Goal: Information Seeking & Learning: Understand process/instructions

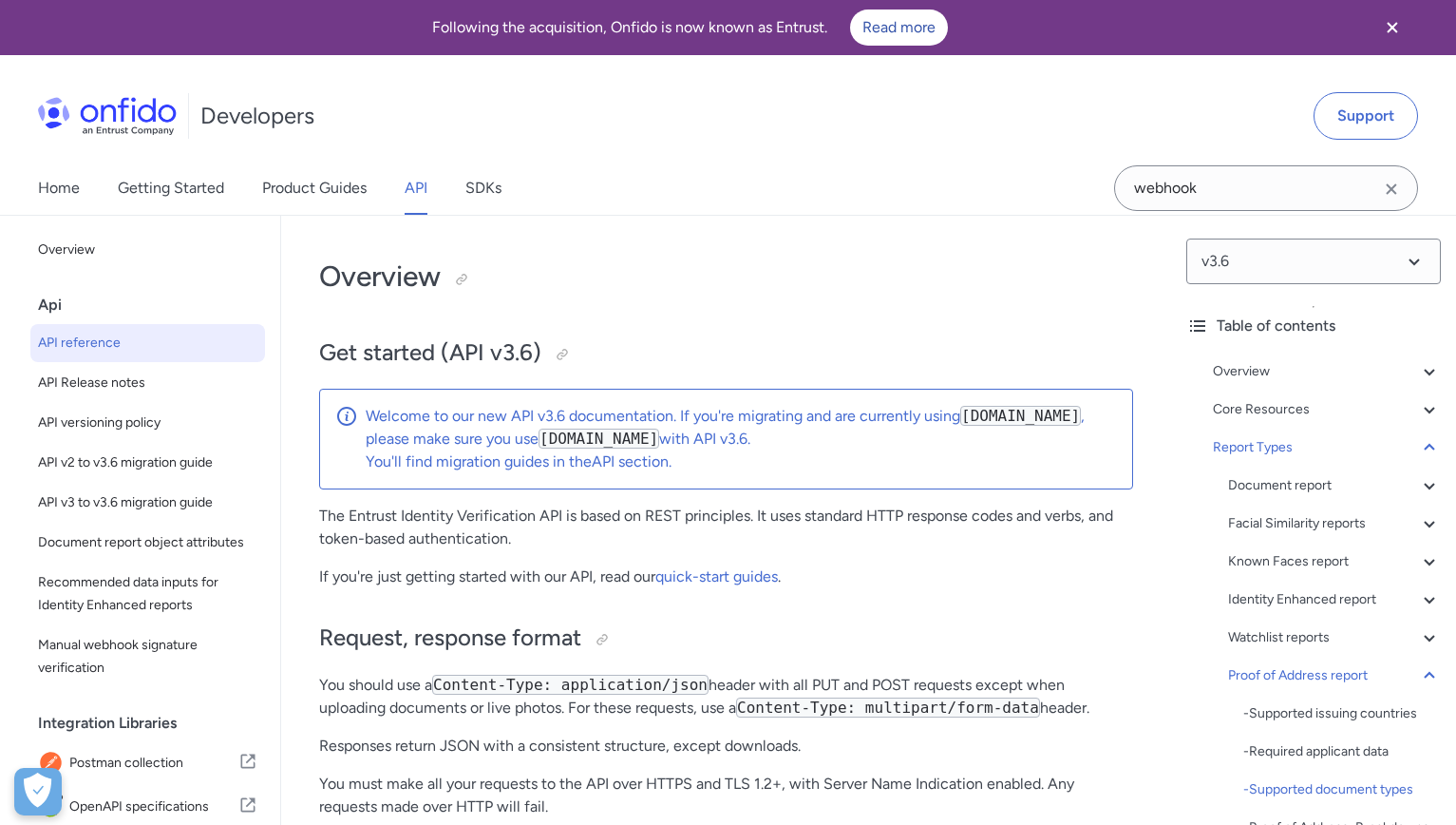
select select "http"
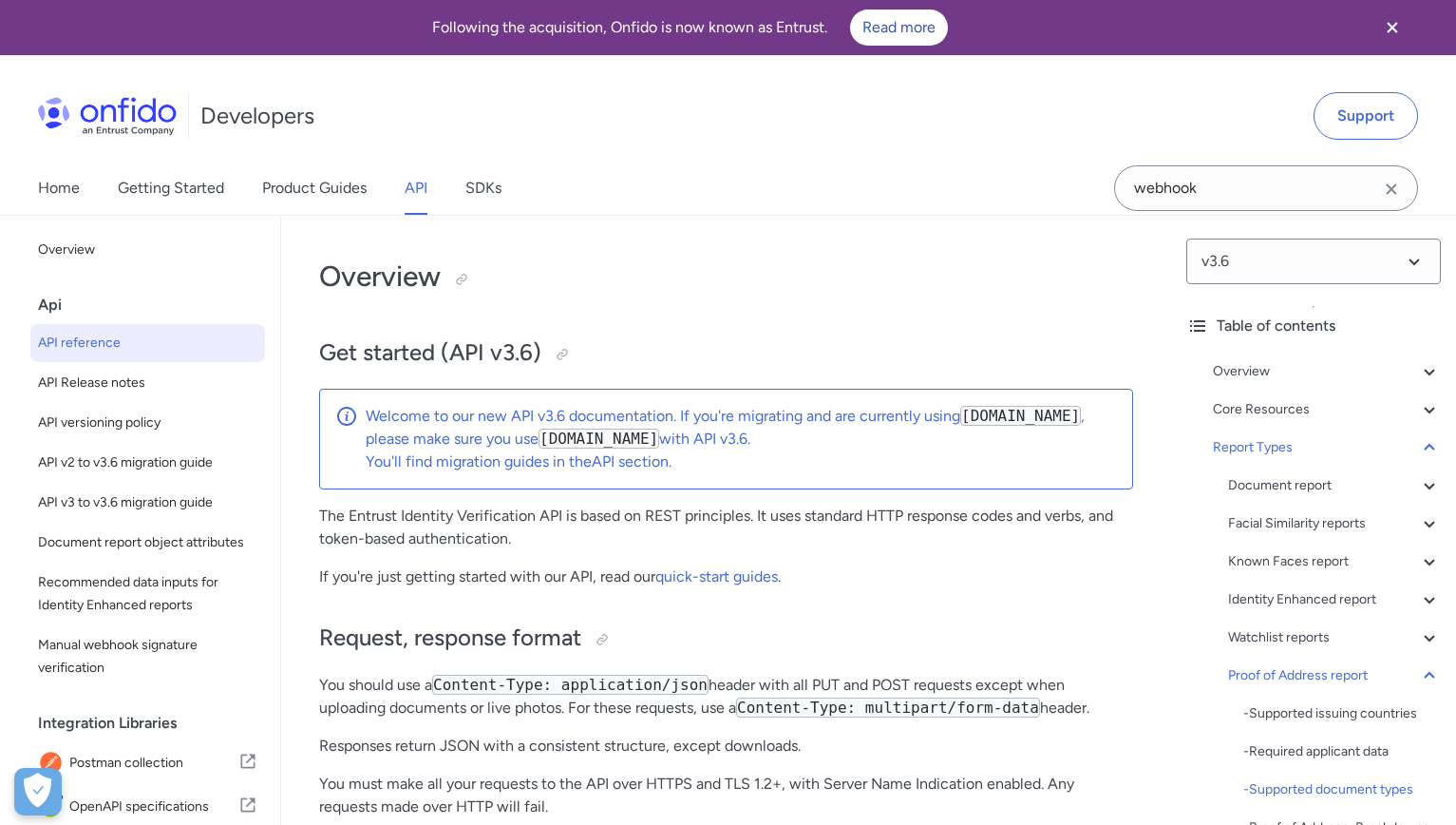
select select "http"
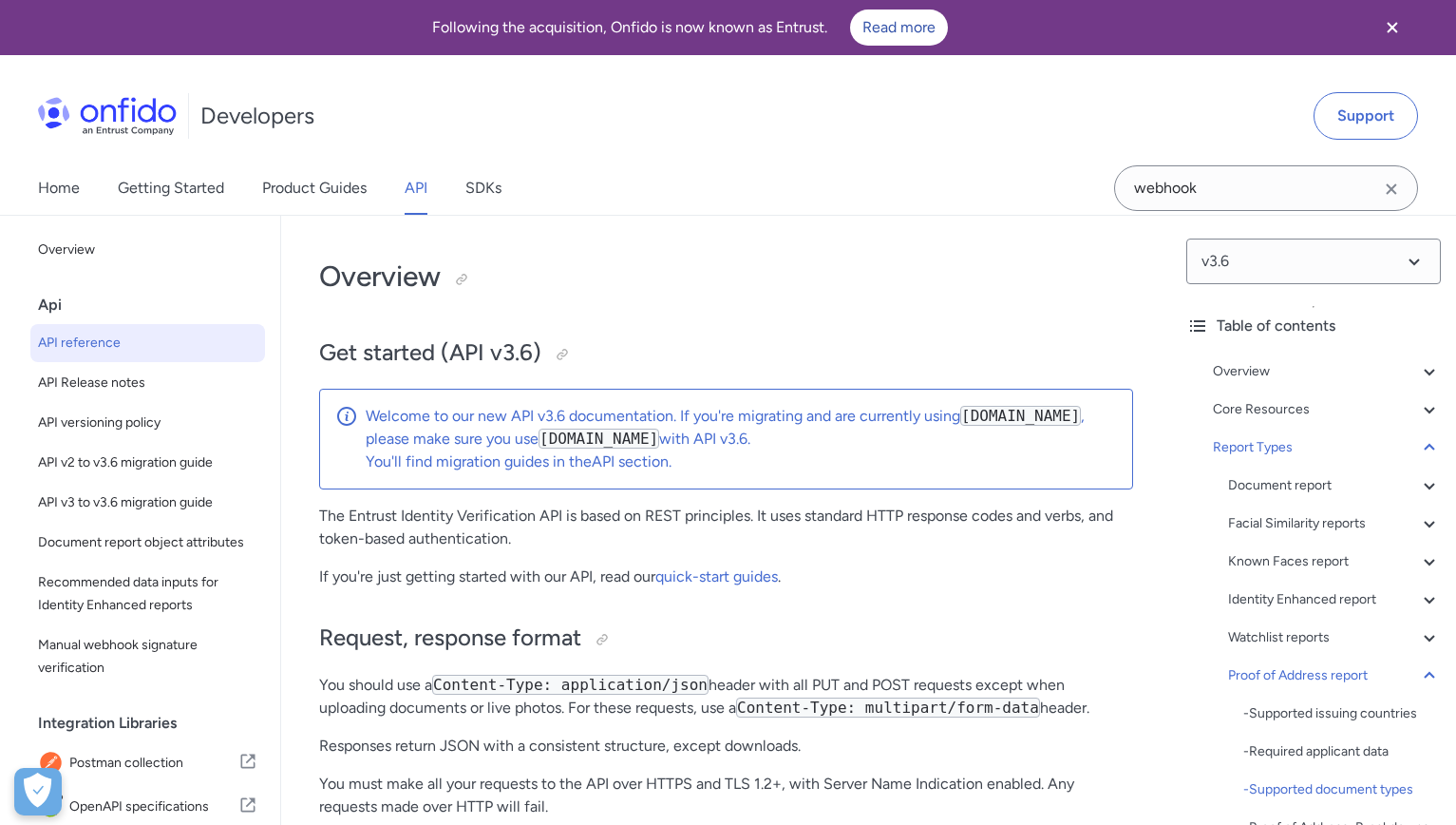
select select "http"
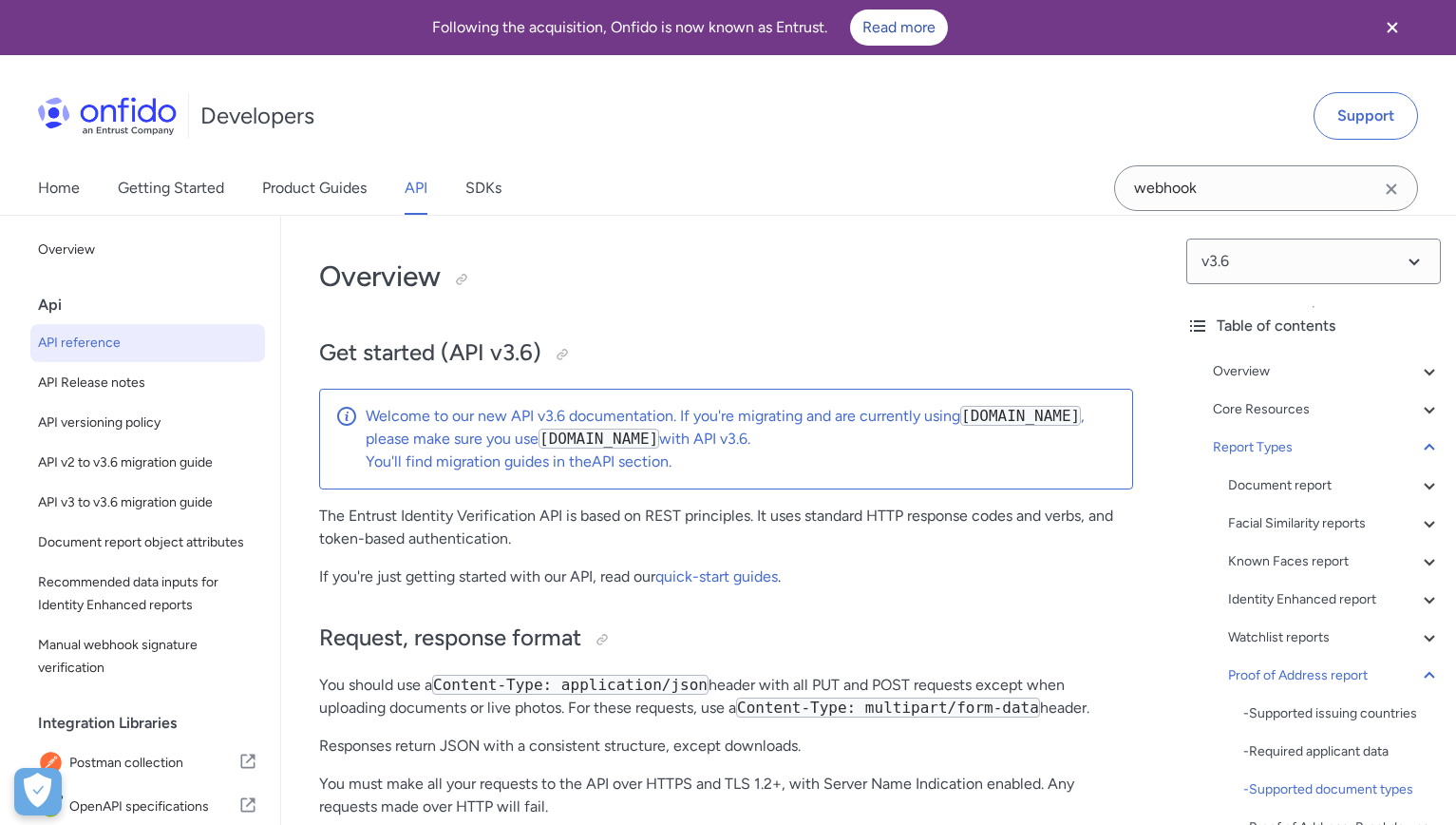
select select "http"
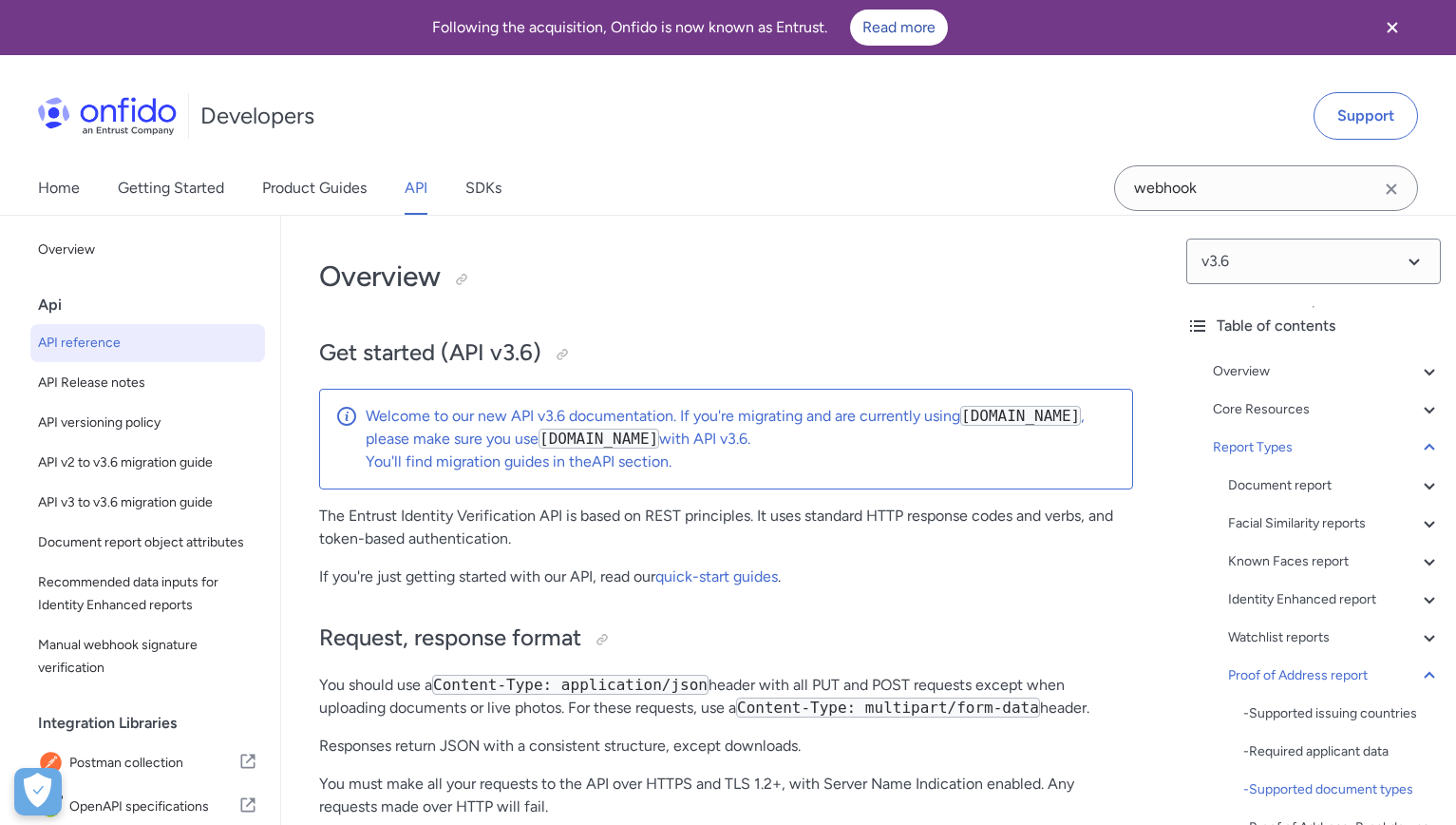
select select "http"
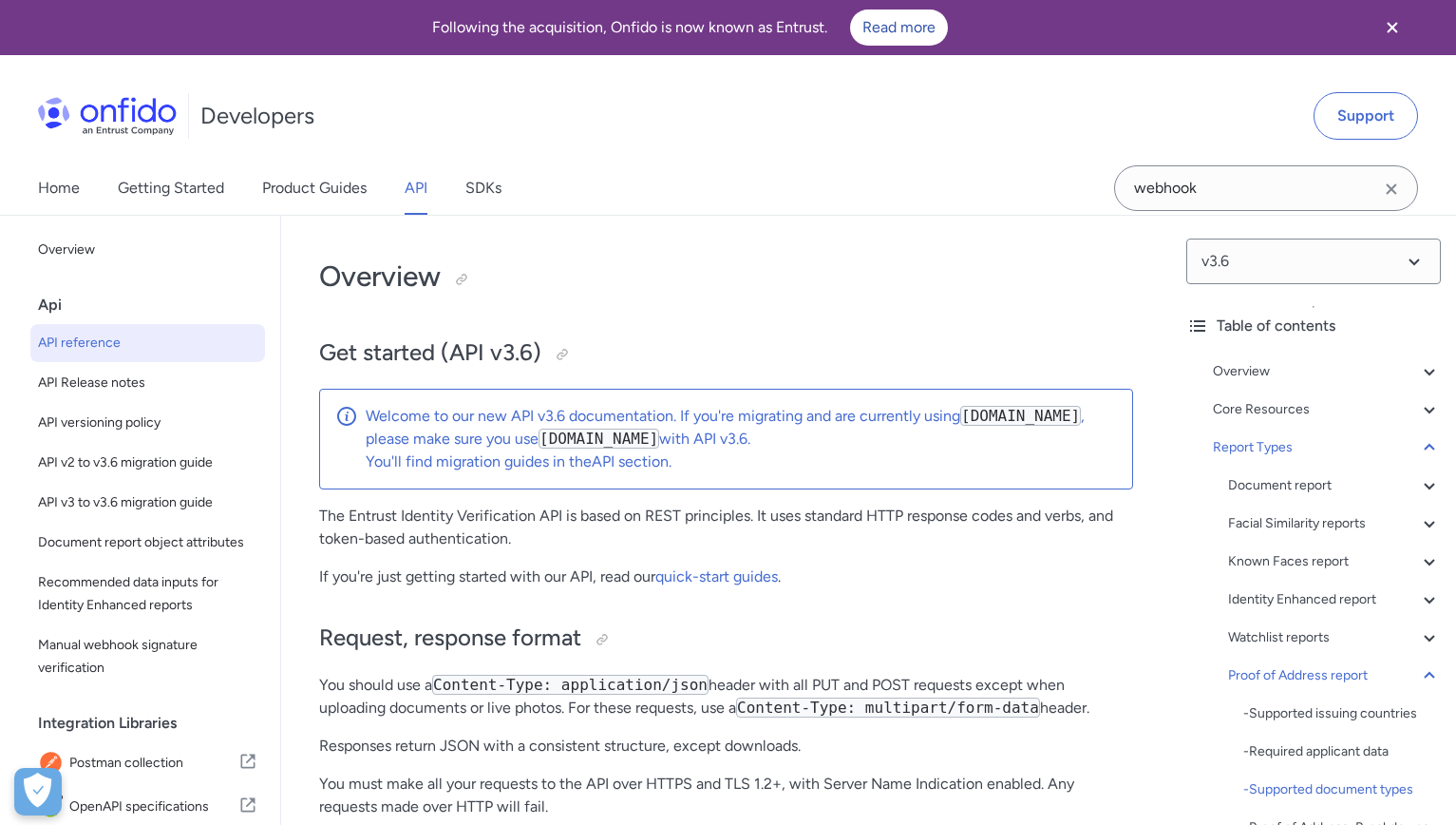
select select "http"
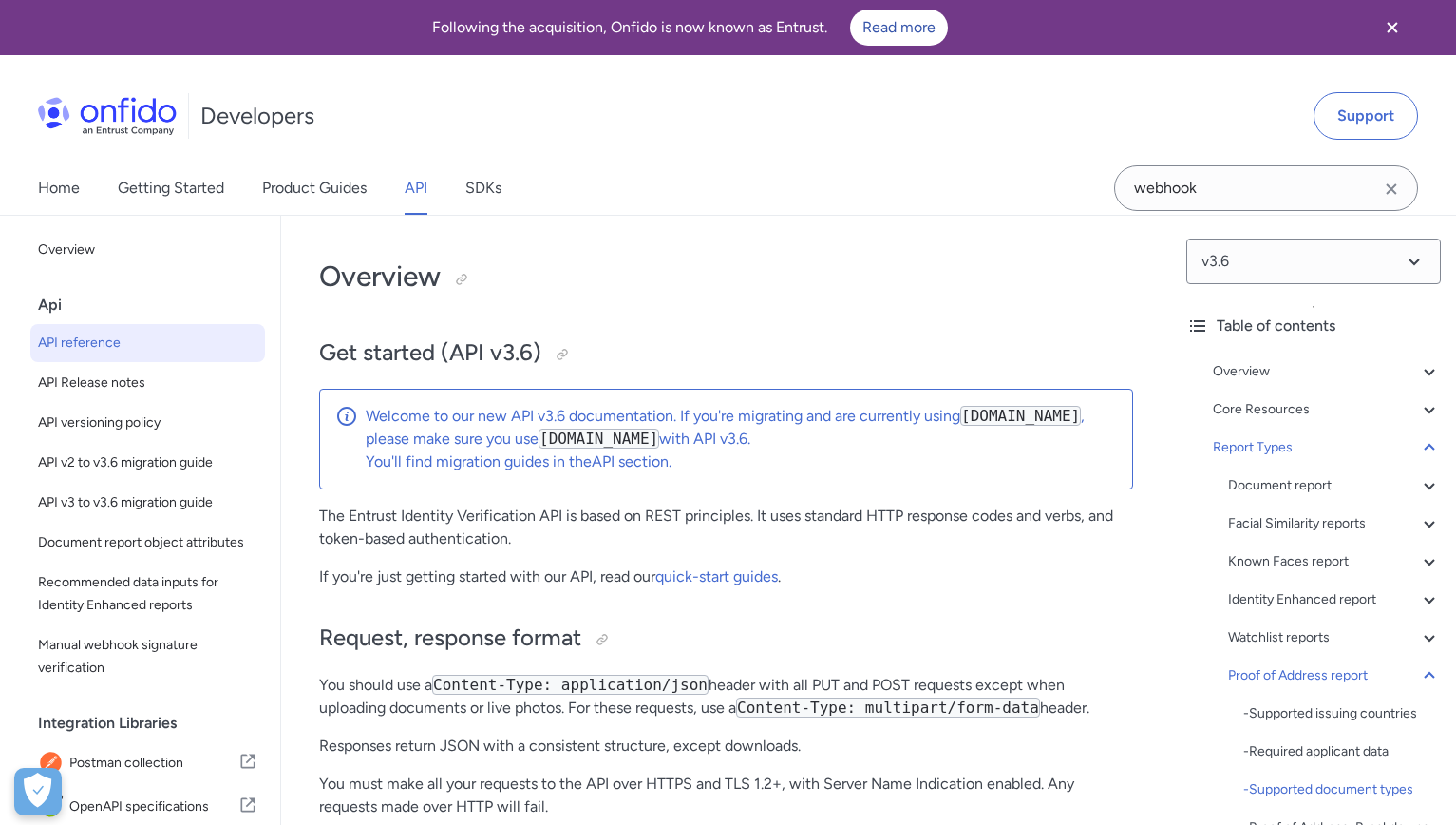
select select "http"
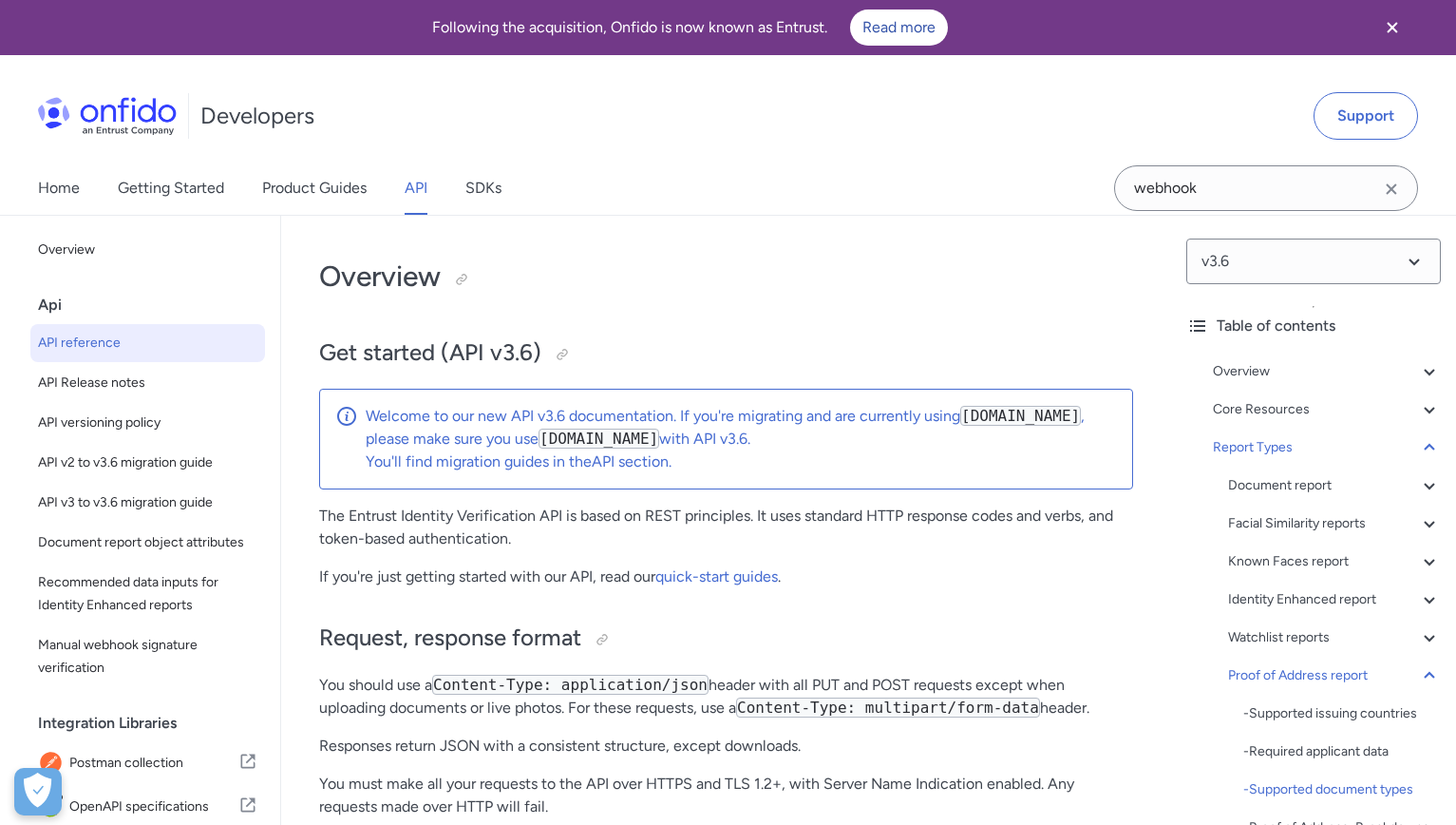
select select "http"
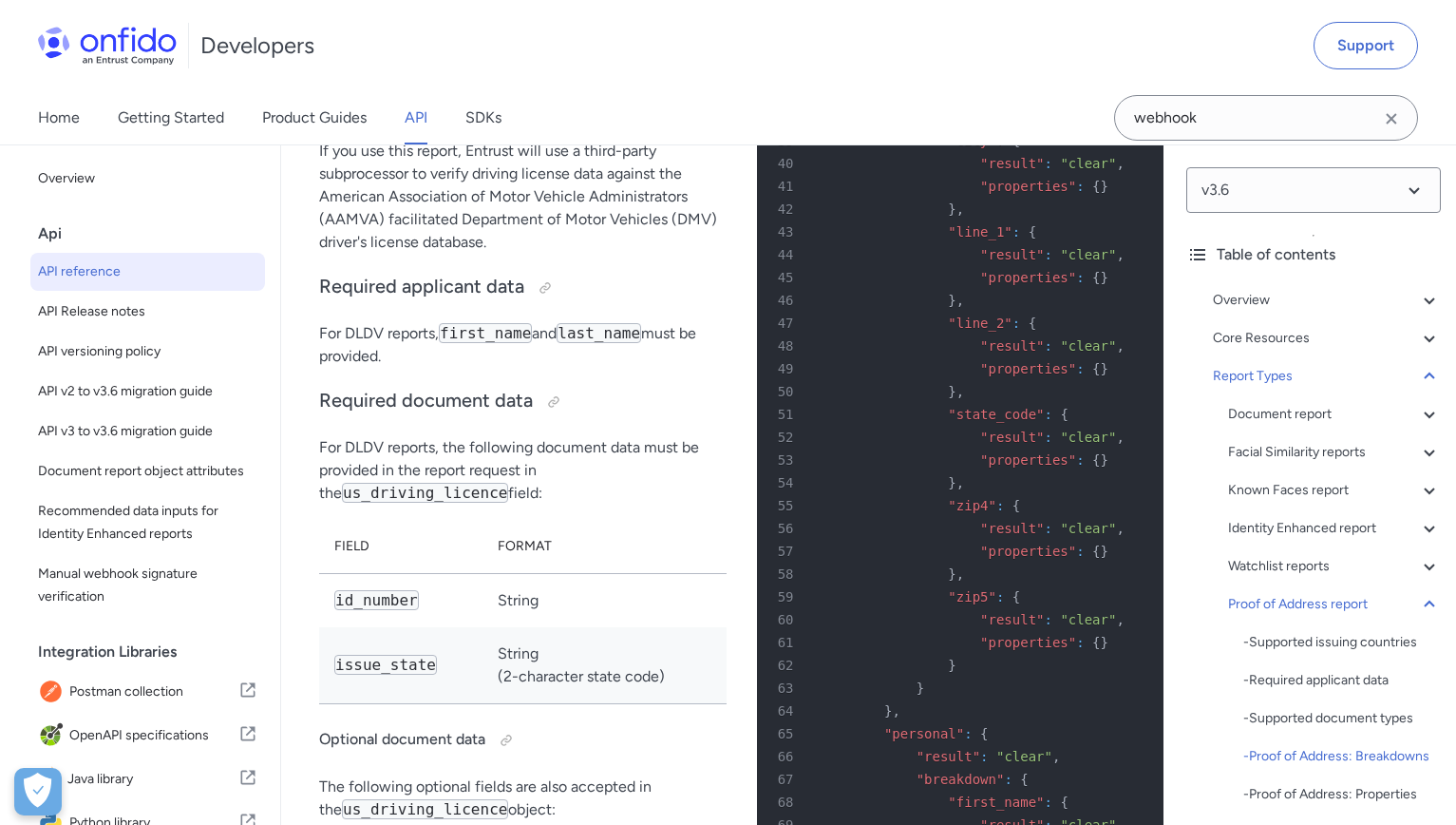
scroll to position [144048, 0]
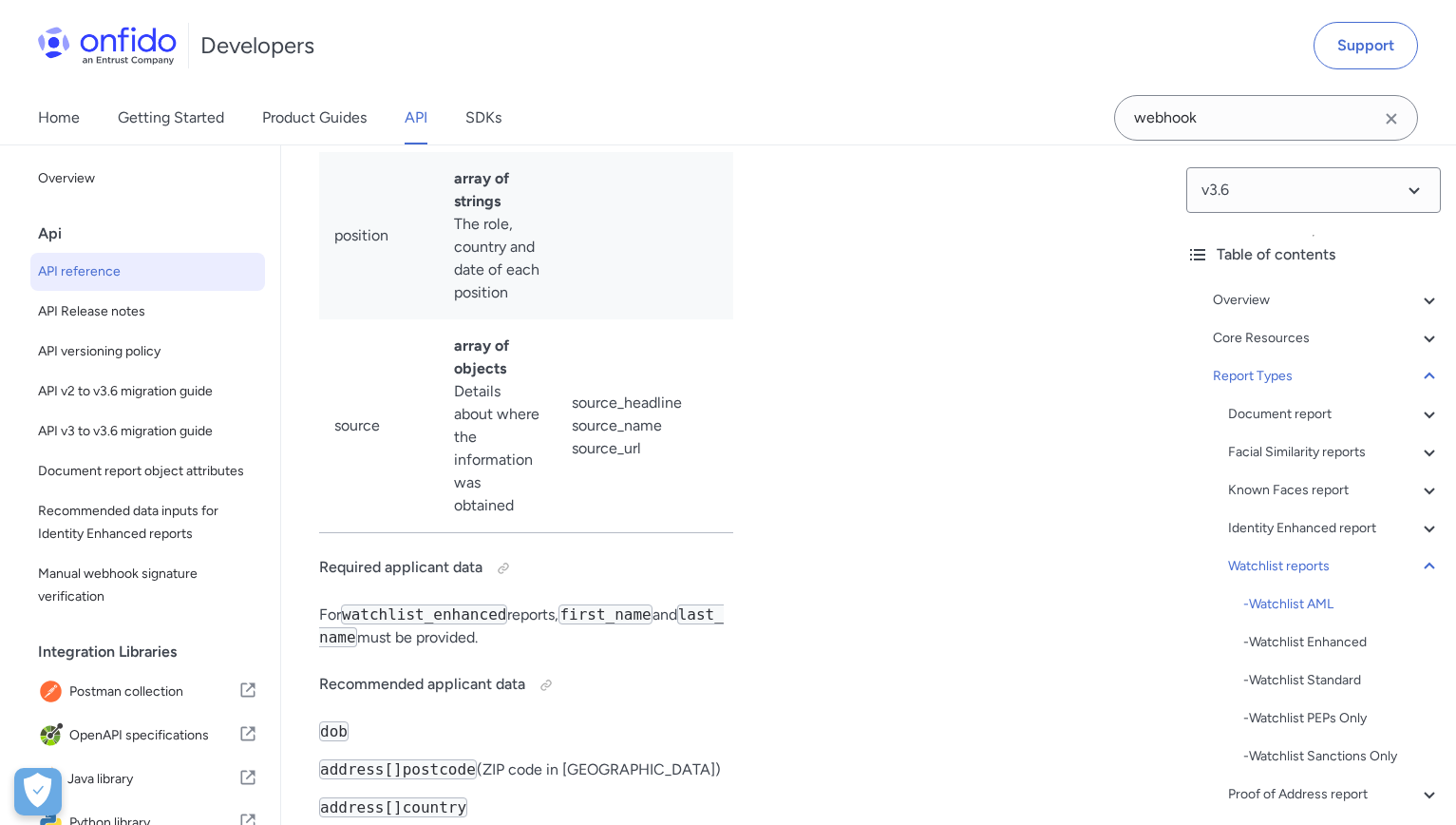
scroll to position [131614, 0]
